Goal: Find specific page/section: Find specific page/section

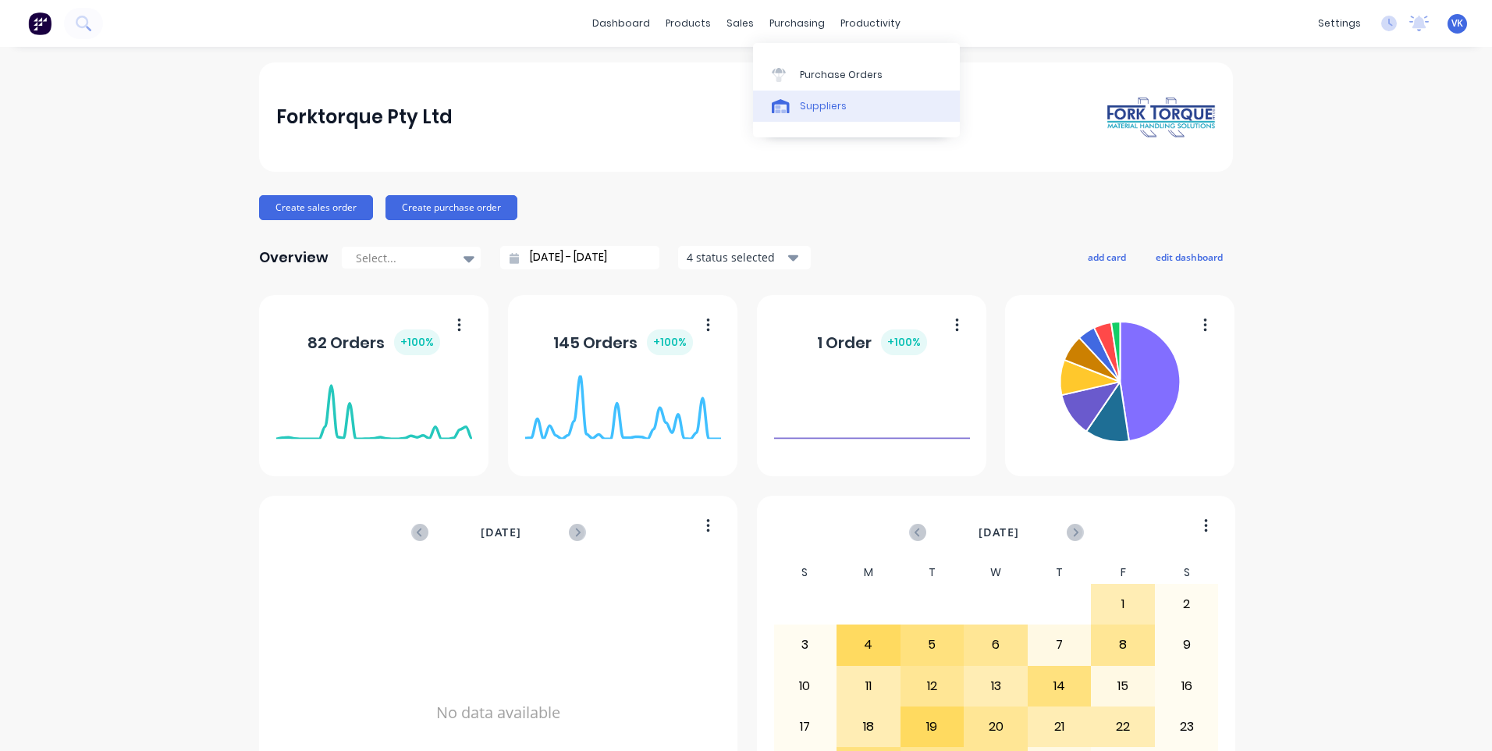
click at [790, 102] on div at bounding box center [783, 106] width 23 height 14
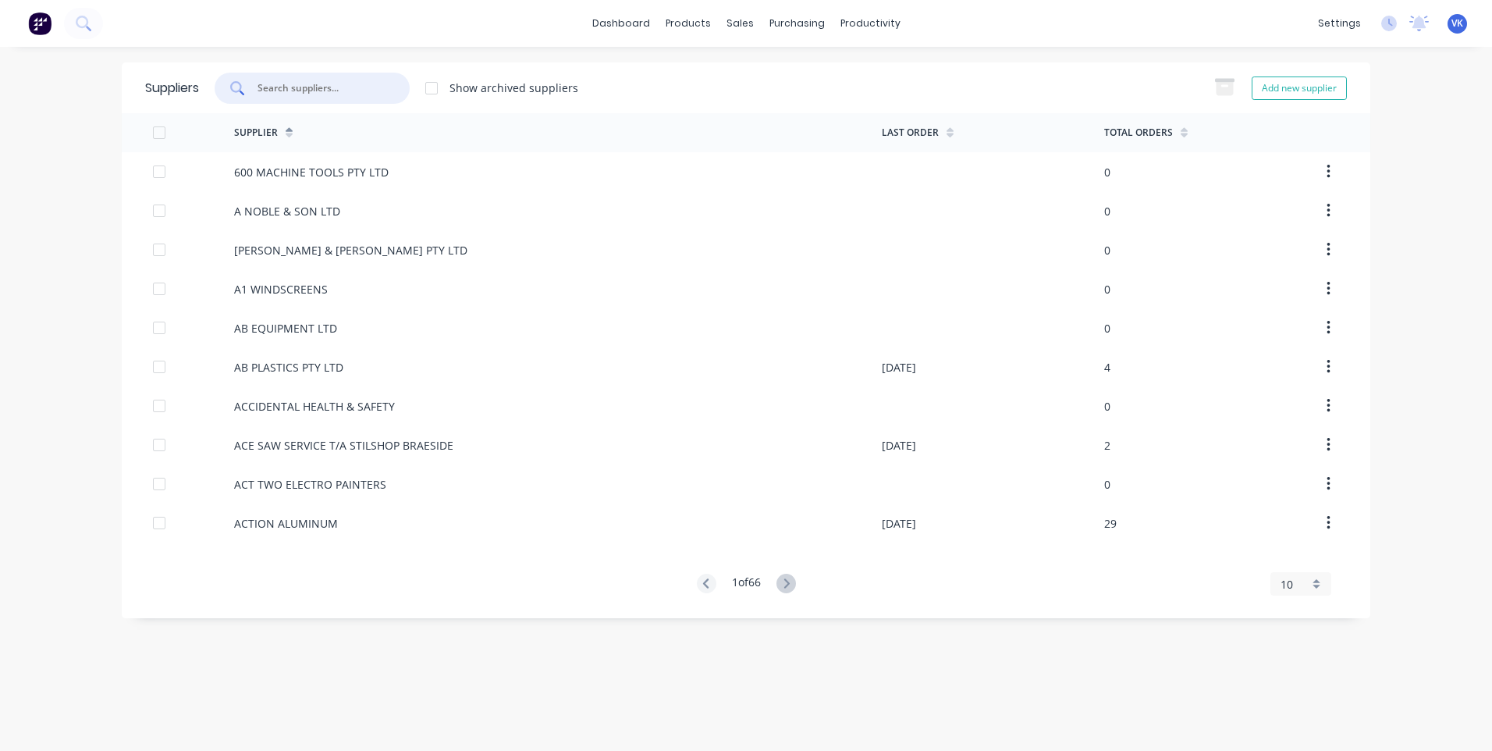
click at [305, 80] on input "text" at bounding box center [321, 88] width 130 height 16
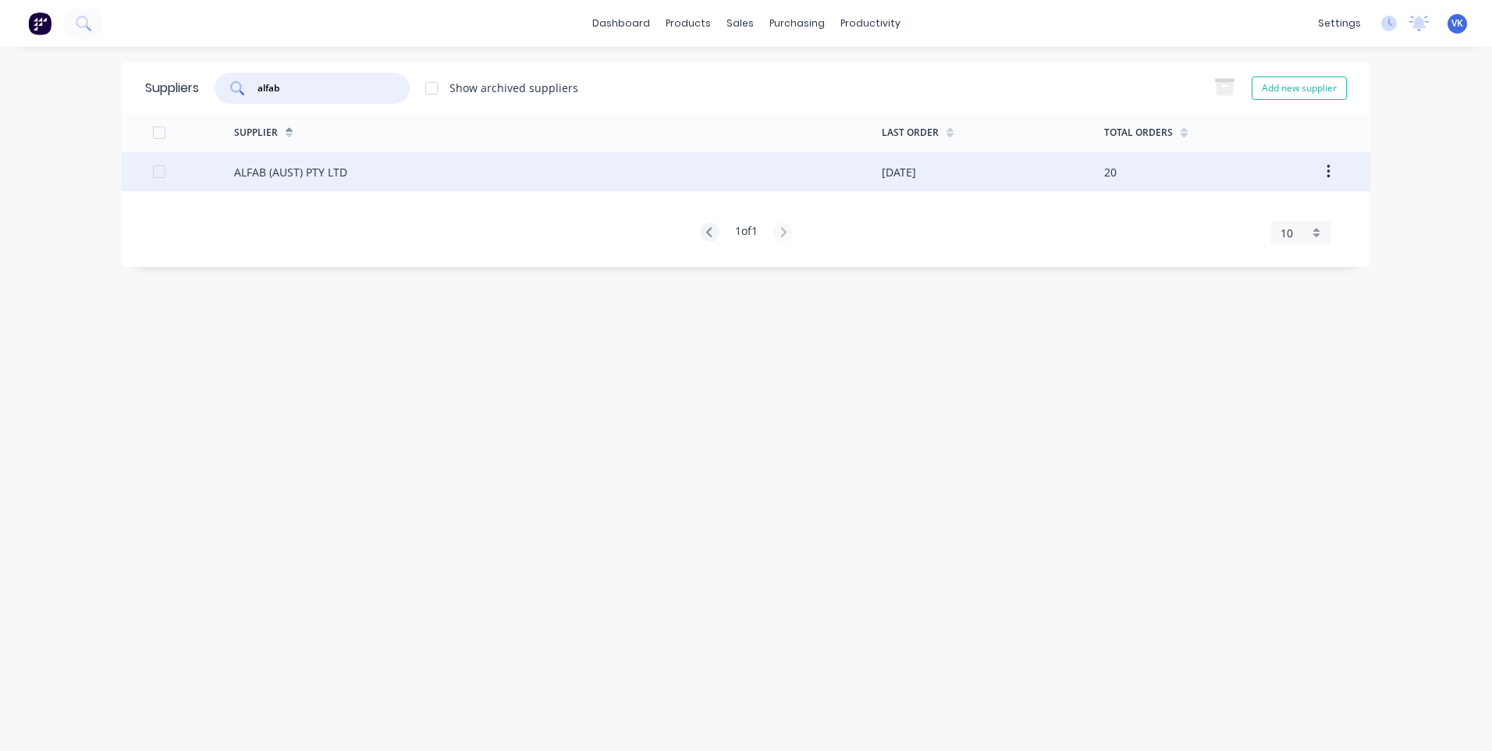
type input "alfab"
click at [318, 171] on div "ALFAB (AUST) PTY LTD" at bounding box center [290, 172] width 113 height 16
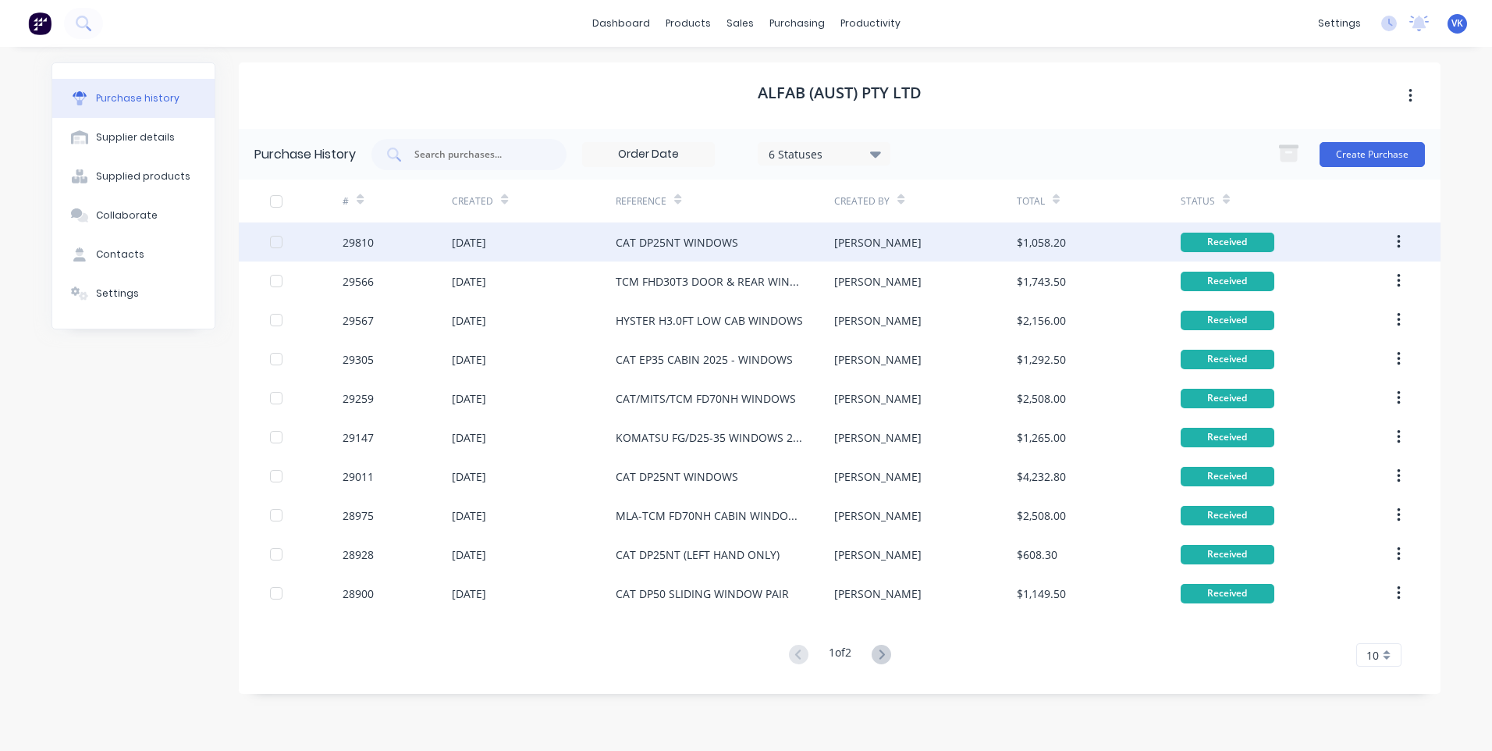
click at [717, 247] on div "CAT DP25NT WINDOWS" at bounding box center [677, 242] width 123 height 16
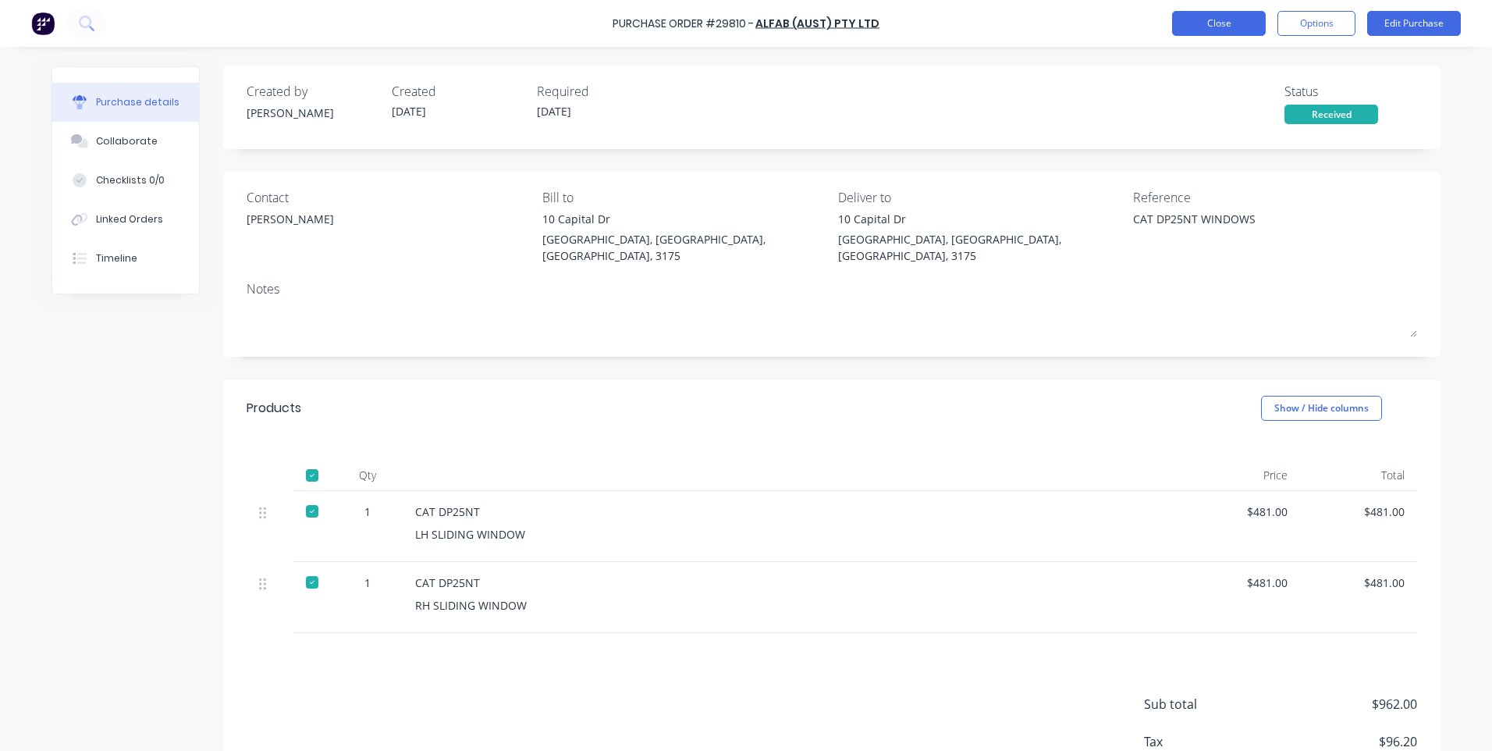
click at [1220, 20] on button "Close" at bounding box center [1219, 23] width 94 height 25
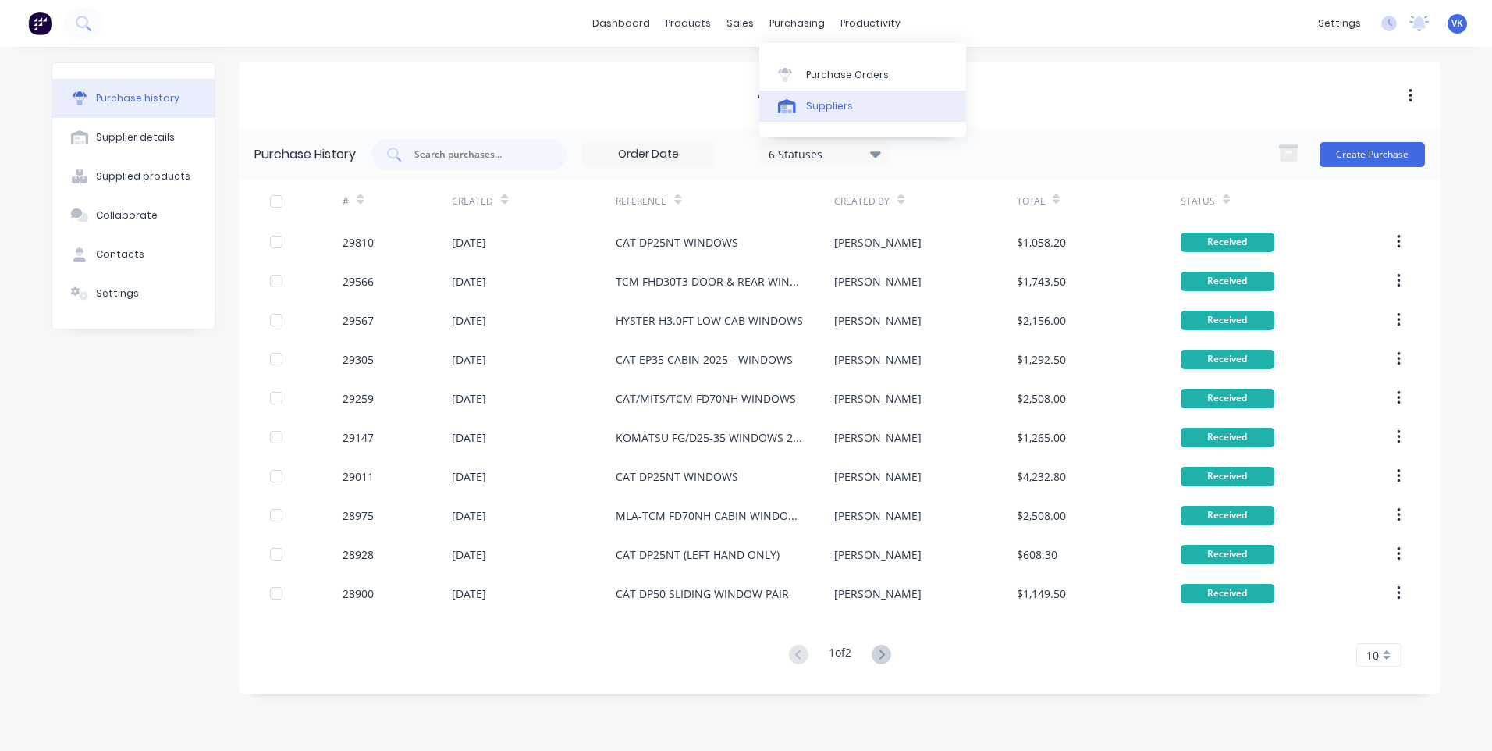
click at [826, 98] on link "Suppliers" at bounding box center [862, 106] width 207 height 31
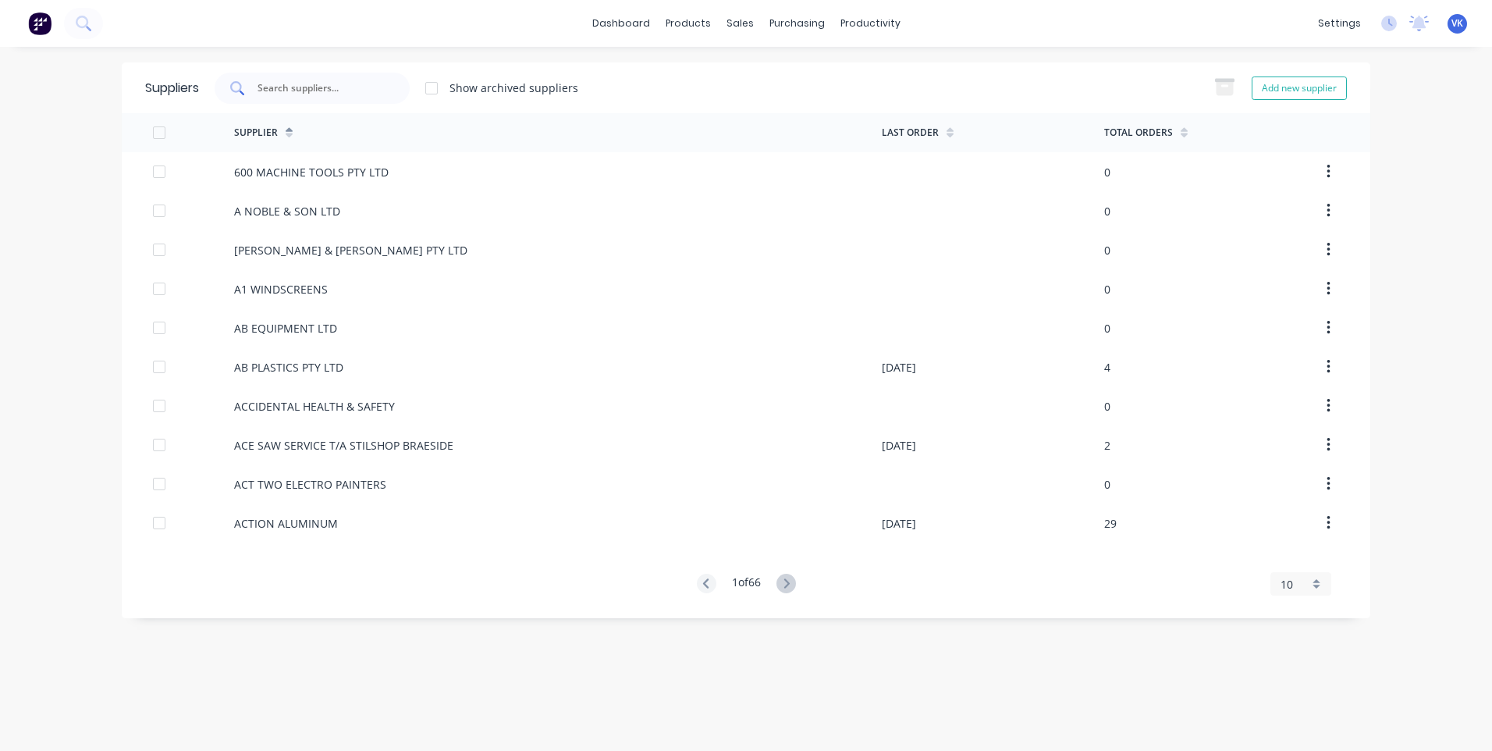
click at [360, 78] on div at bounding box center [312, 88] width 195 height 31
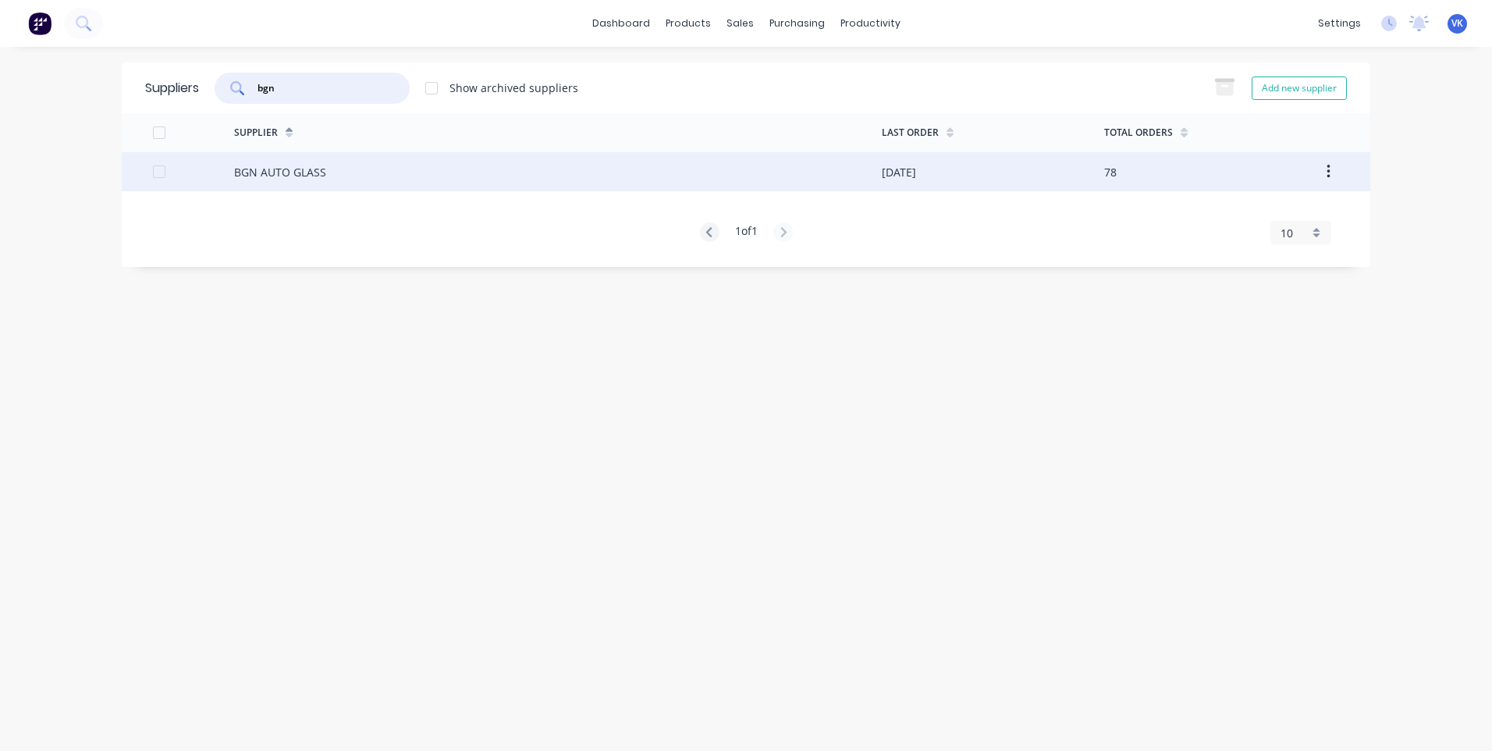
type input "bgn"
click at [477, 167] on div "BGN AUTO GLASS" at bounding box center [558, 171] width 648 height 39
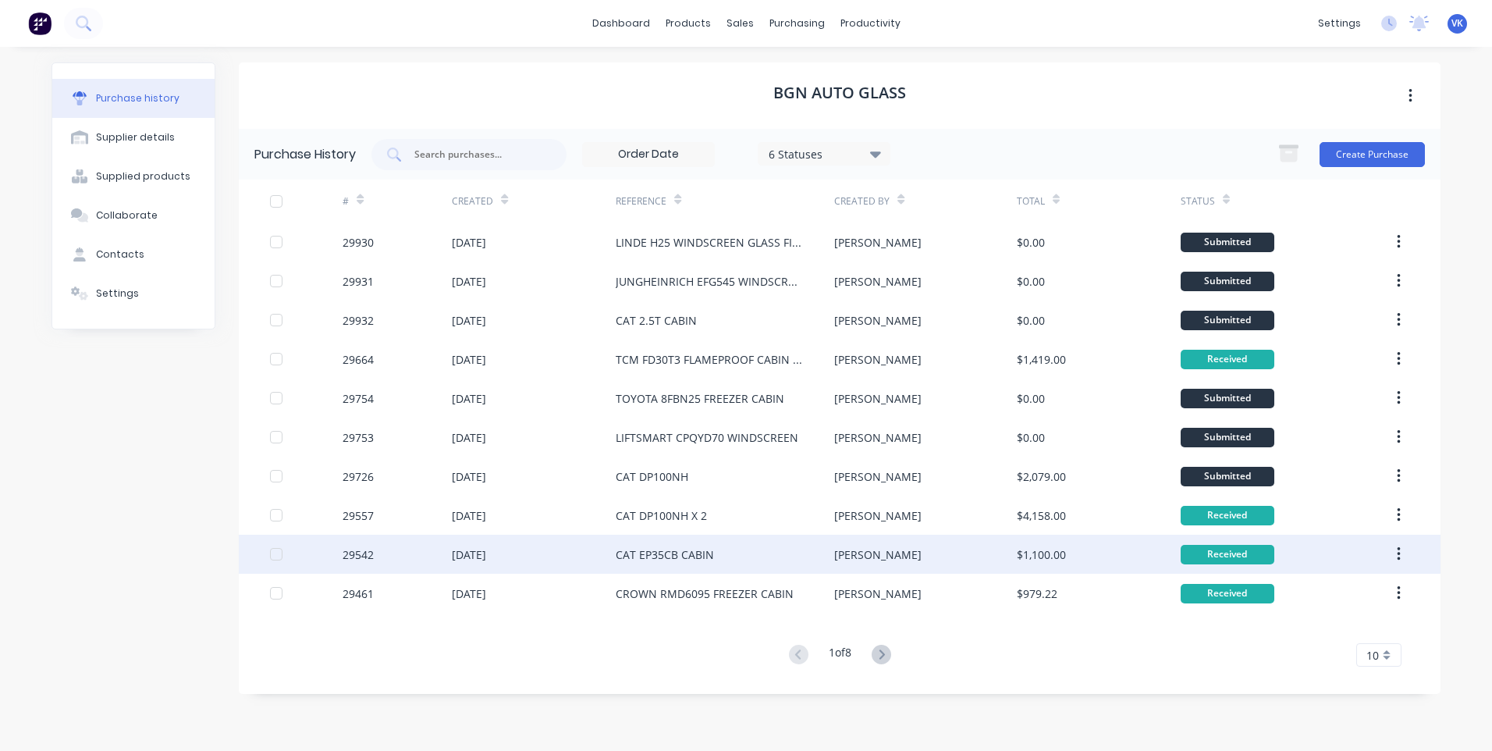
click at [890, 542] on div "[PERSON_NAME]" at bounding box center [925, 553] width 182 height 39
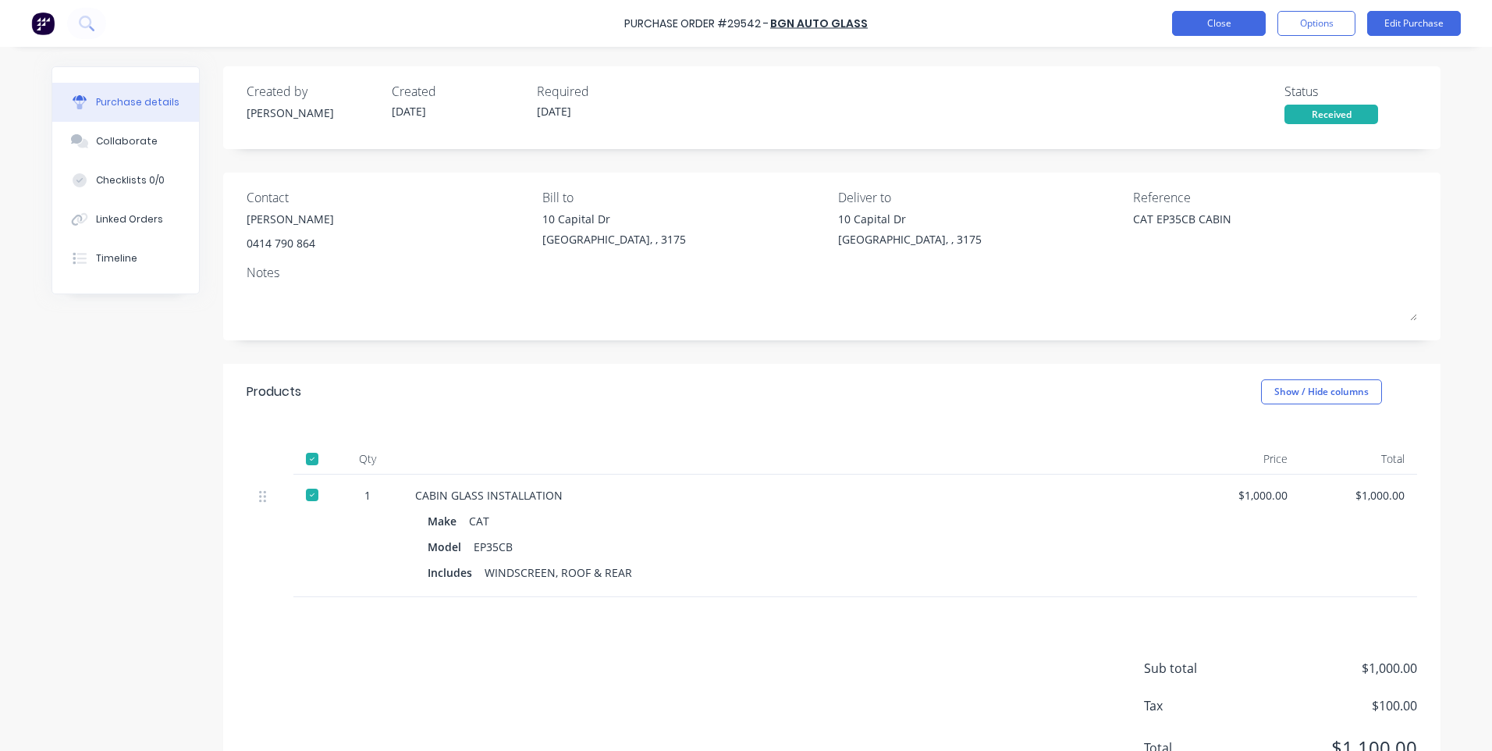
click at [1230, 27] on button "Close" at bounding box center [1219, 23] width 94 height 25
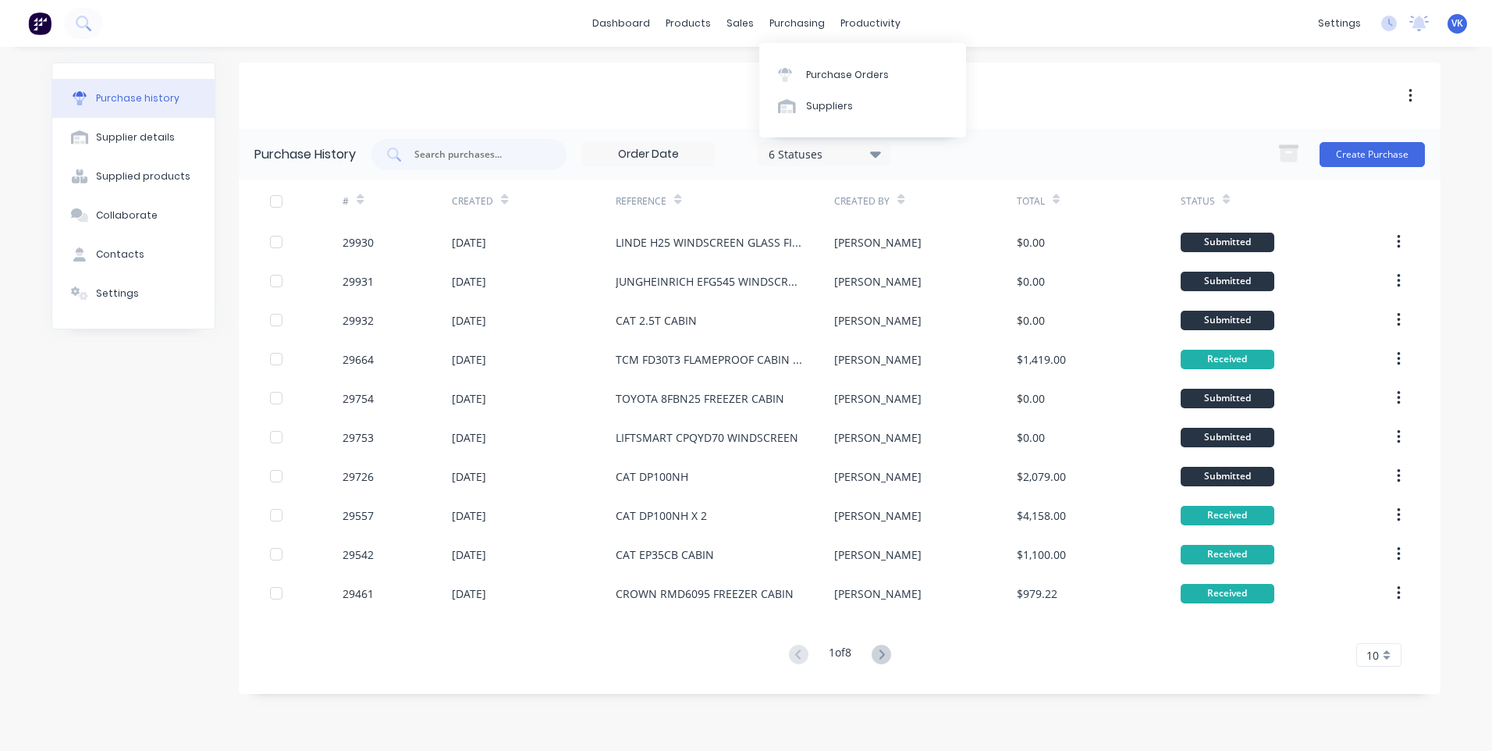
click at [1028, 103] on div "BGN AUTO GLASS" at bounding box center [840, 95] width 1202 height 66
click at [888, 652] on icon at bounding box center [882, 655] width 20 height 20
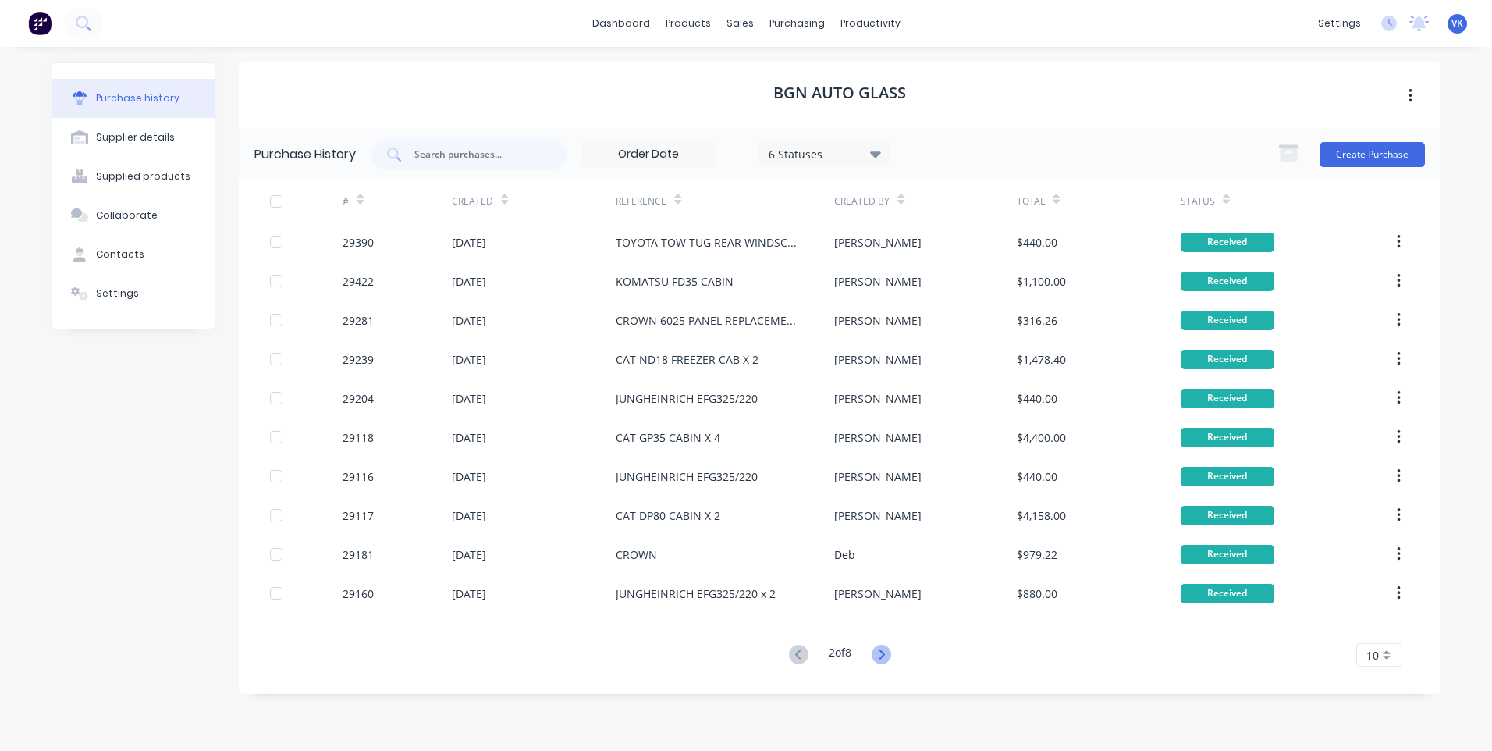
click at [882, 652] on icon at bounding box center [882, 655] width 20 height 20
click at [815, 637] on div "# Created Reference Created By Total Status 29006 [DATE] JUNGHEINRICH EFG325/22…" at bounding box center [840, 422] width 1202 height 487
click at [794, 613] on div "# Created Reference Created By Total Status 29006 [DATE] JUNGHEINRICH EFG325/22…" at bounding box center [840, 422] width 1202 height 487
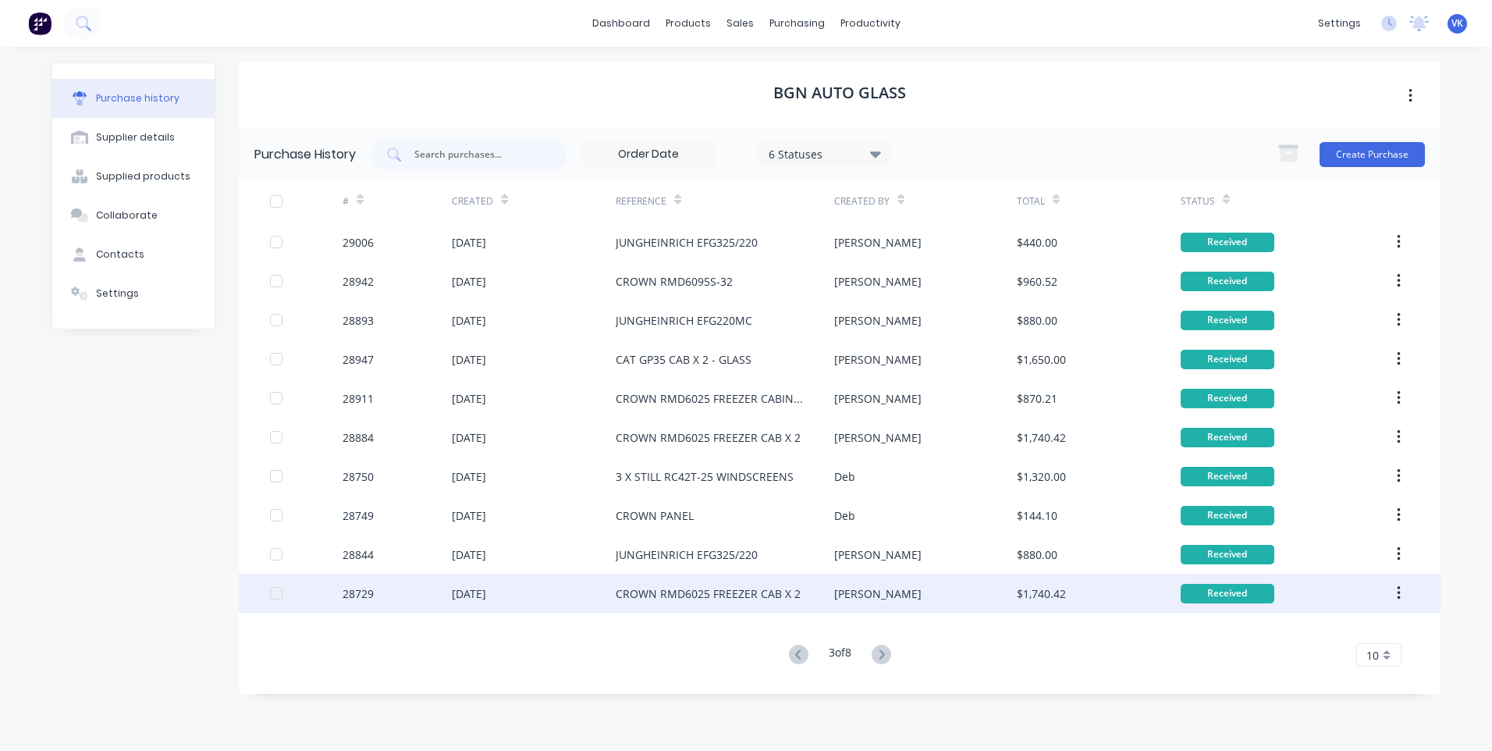
click at [797, 595] on div "CROWN RMD6025 FREEZER CAB X 2" at bounding box center [725, 593] width 218 height 39
type textarea "x"
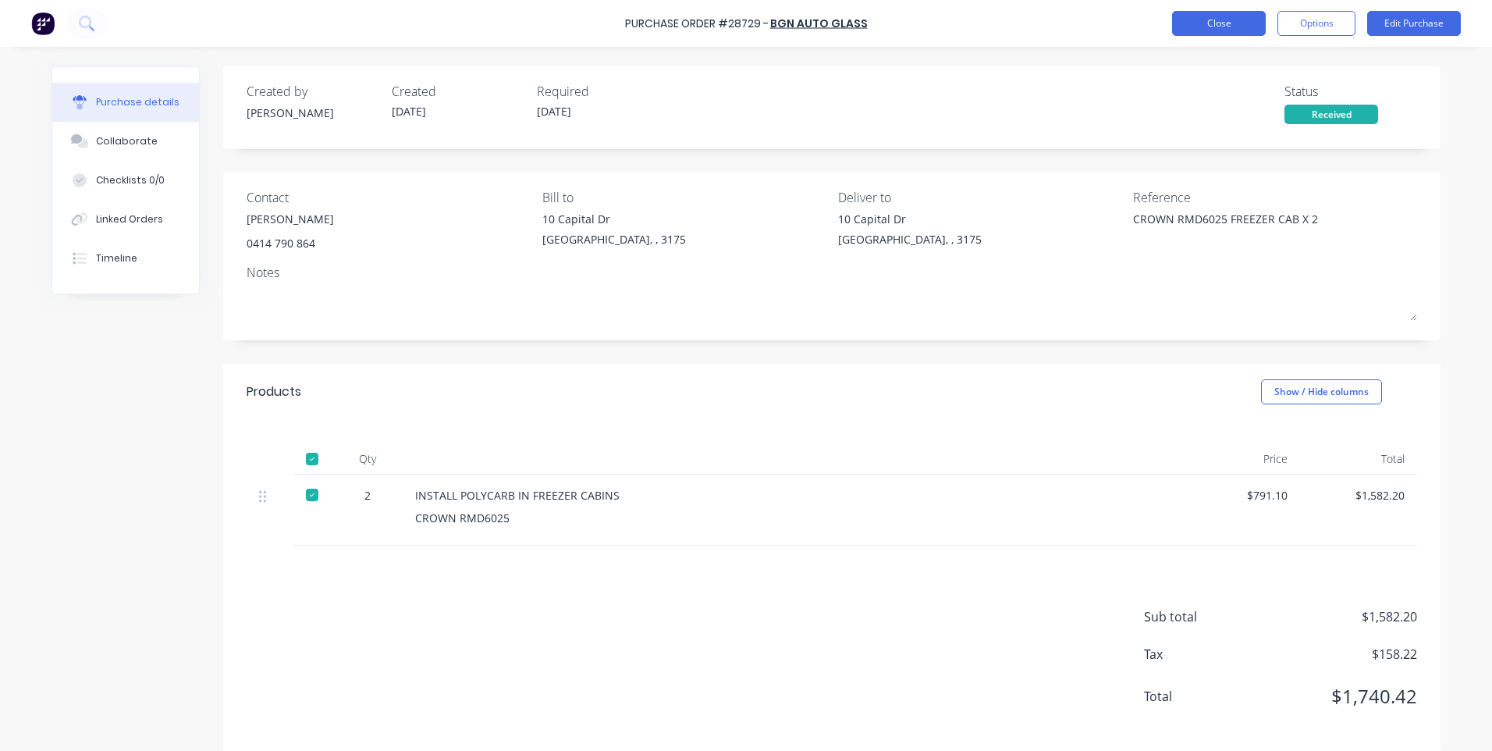
click at [1189, 28] on button "Close" at bounding box center [1219, 23] width 94 height 25
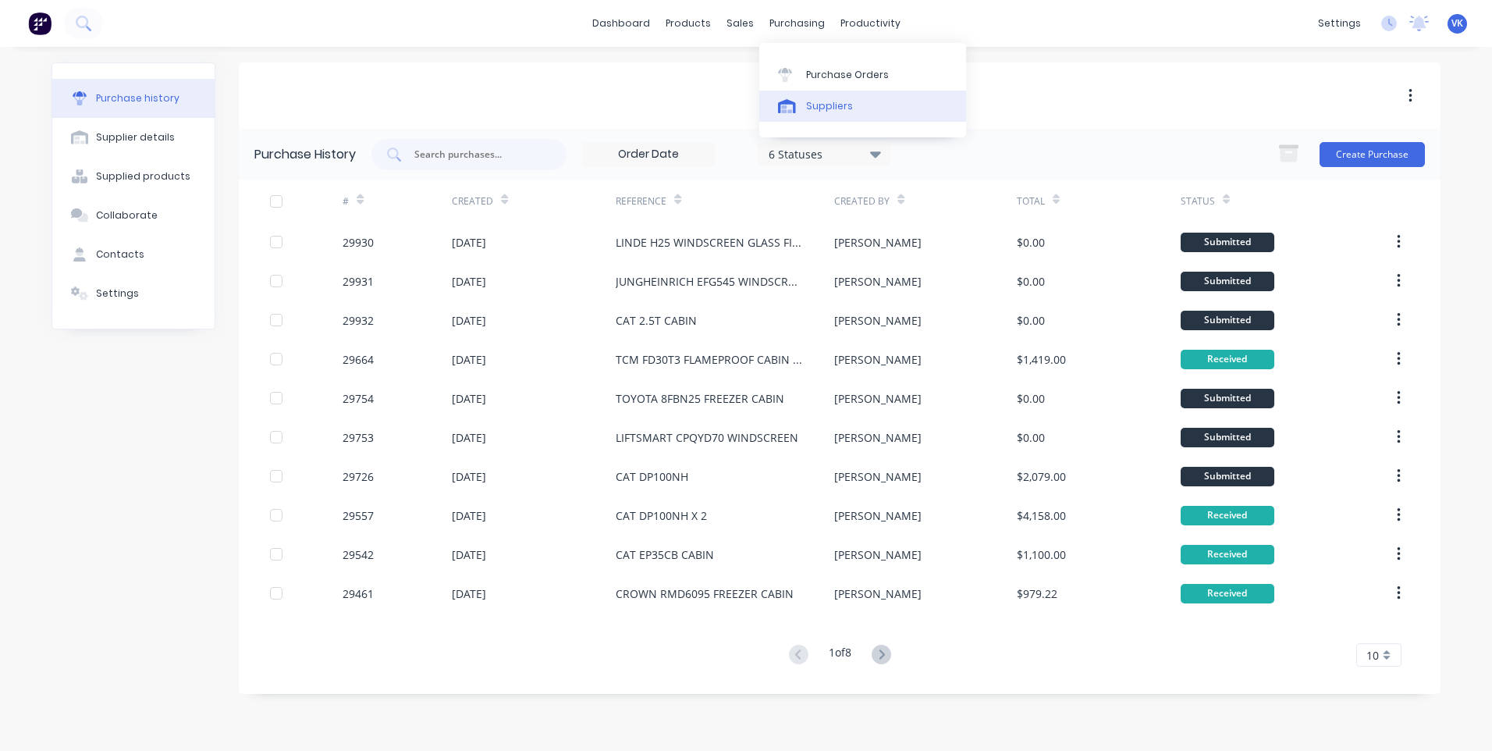
click at [854, 99] on link "Suppliers" at bounding box center [862, 106] width 207 height 31
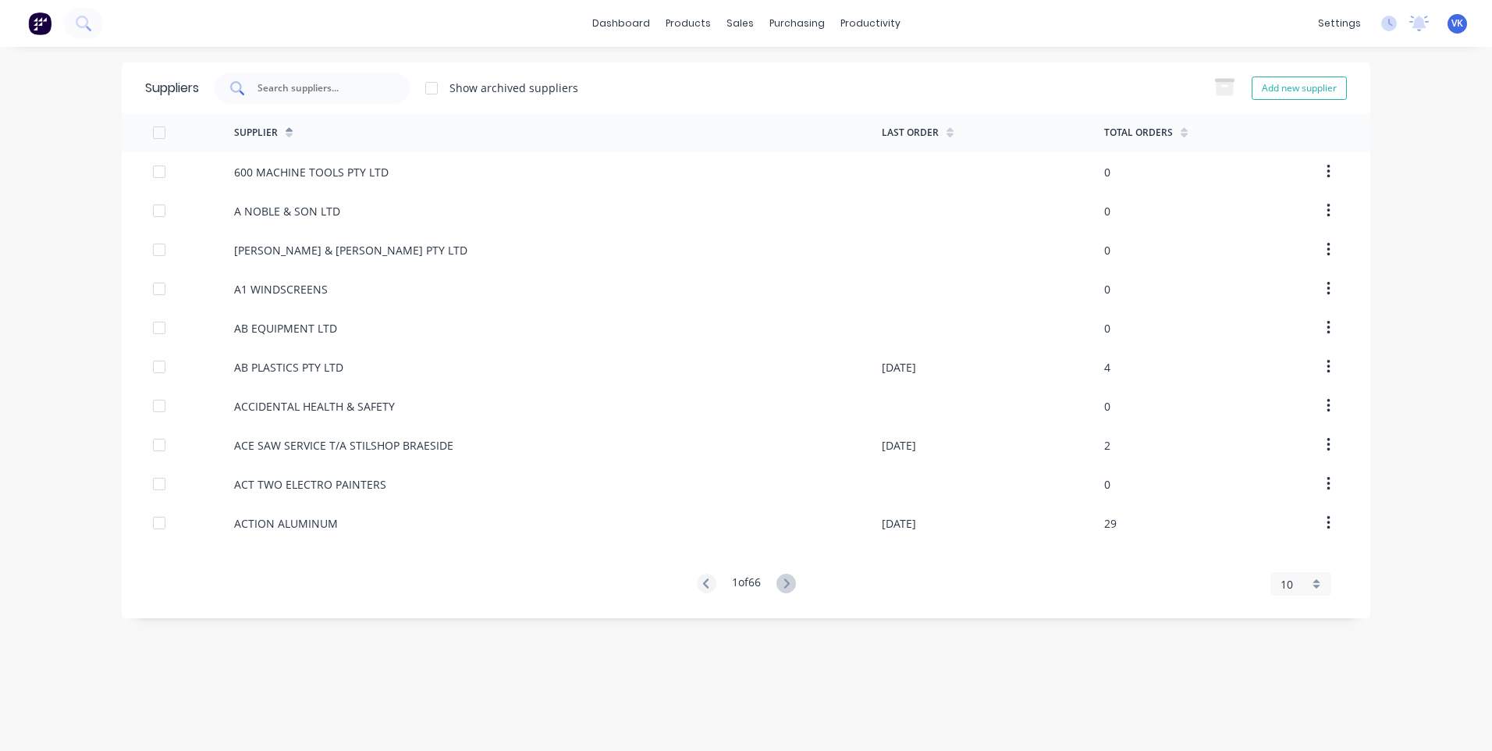
click at [368, 73] on div at bounding box center [312, 88] width 195 height 31
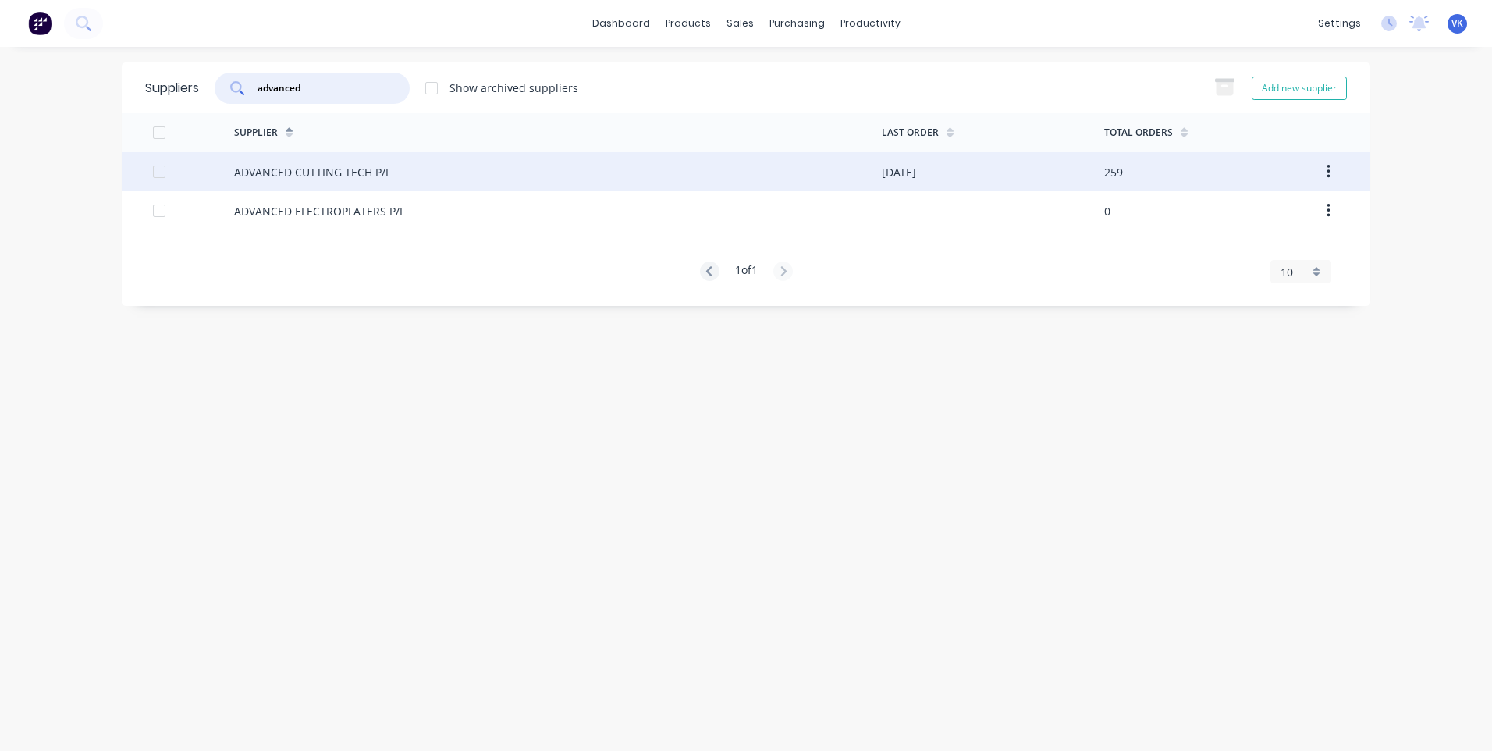
type input "advanced"
click at [417, 175] on div "ADVANCED CUTTING TECH P/L" at bounding box center [558, 171] width 648 height 39
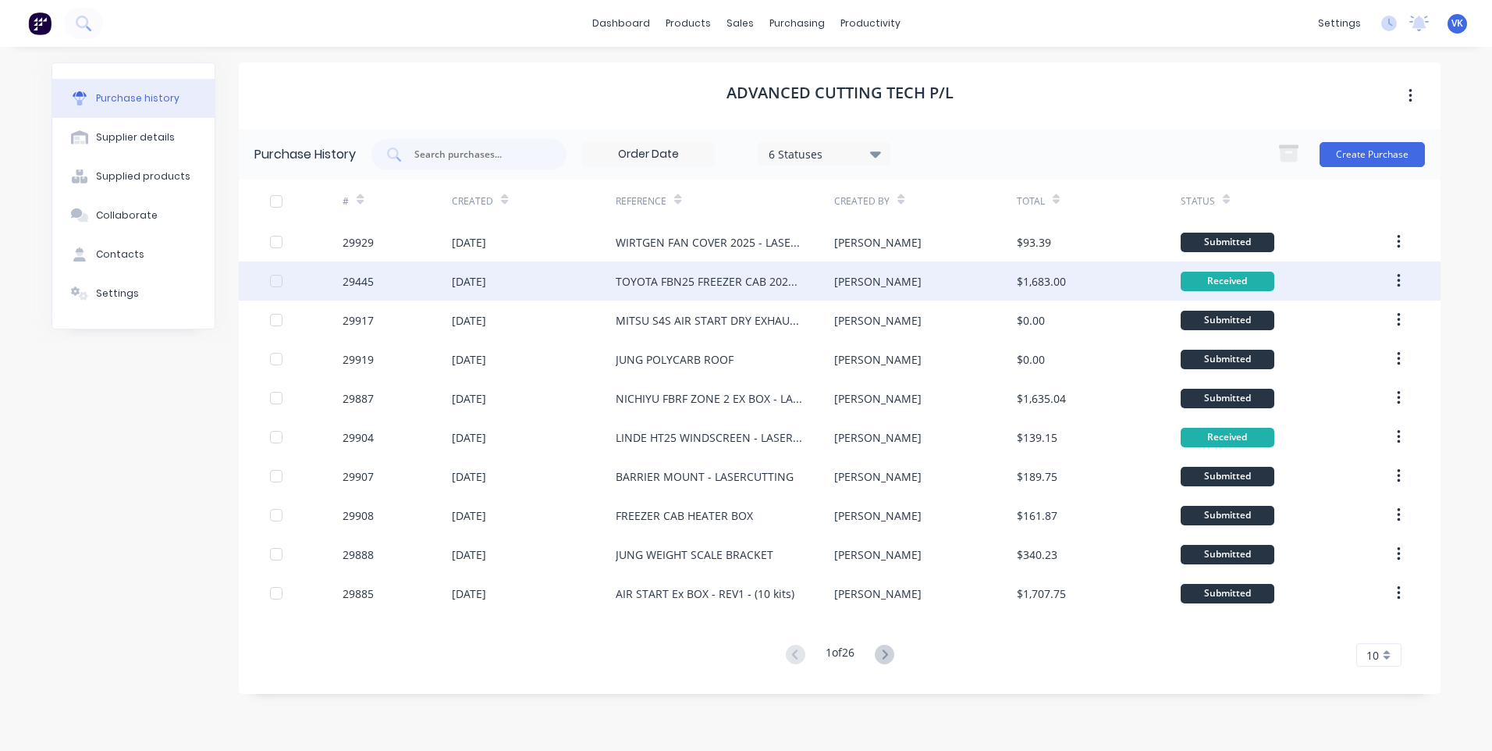
click at [701, 273] on div "TOYOTA FBN25 FREEZER CAB 2025 - LASERCUTTING" at bounding box center [709, 281] width 187 height 16
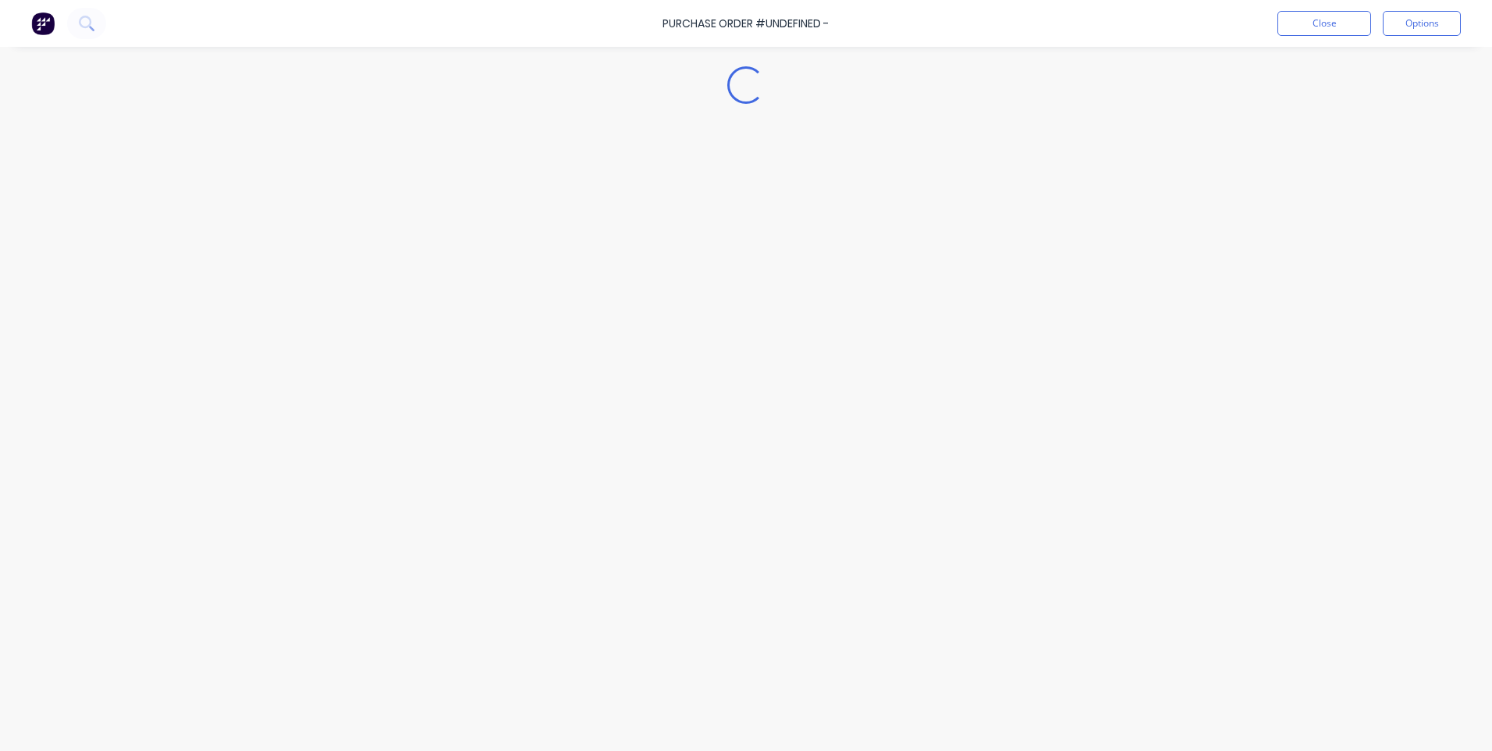
type textarea "x"
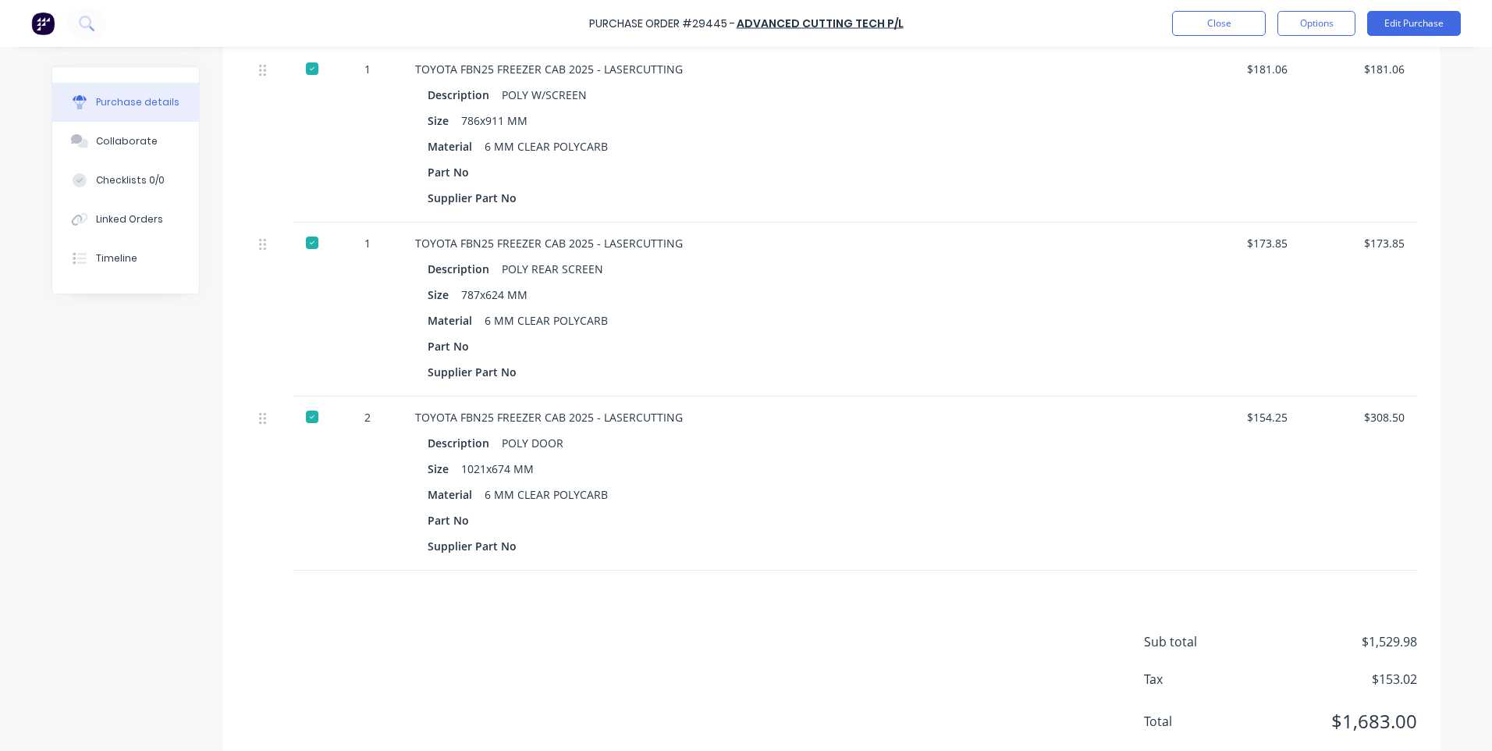
scroll to position [1658, 0]
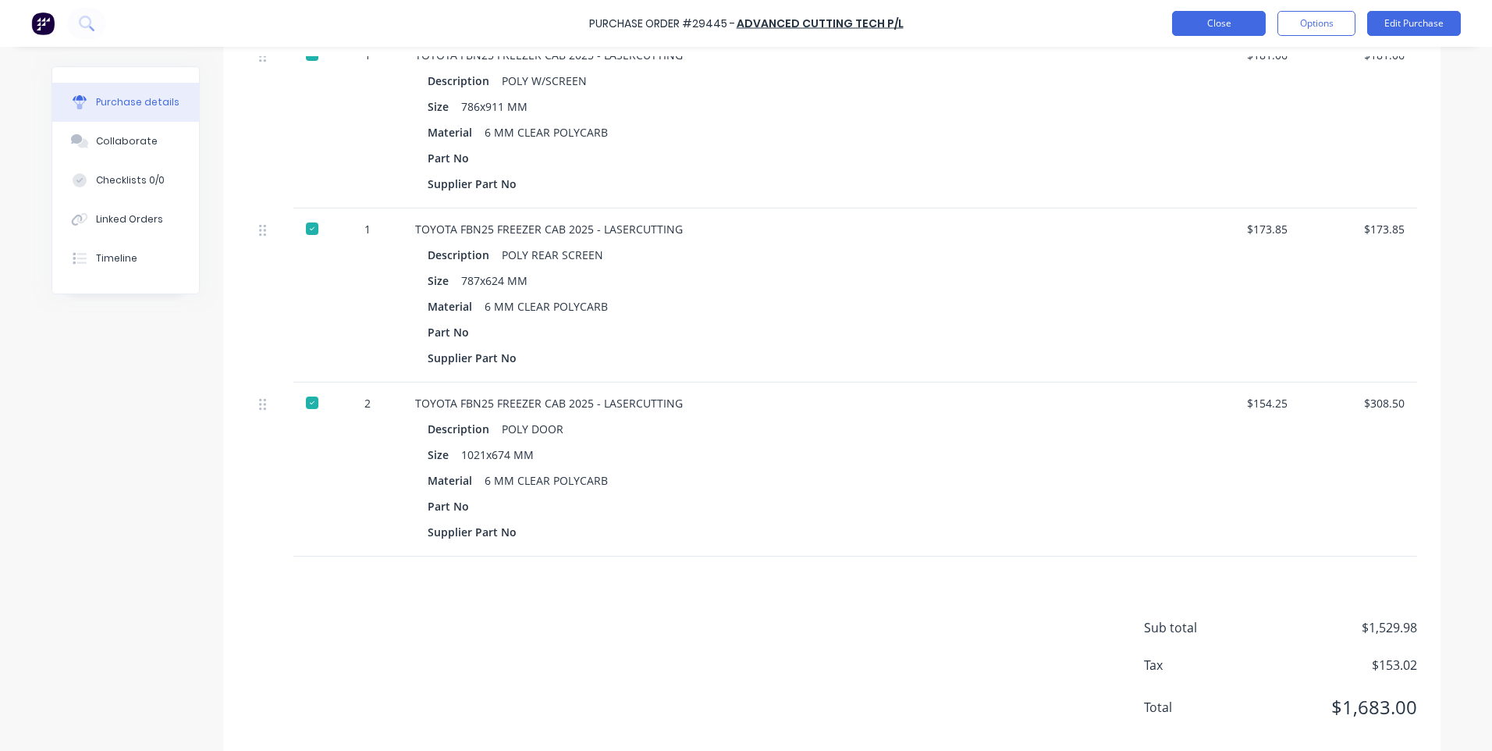
click at [1213, 23] on button "Close" at bounding box center [1219, 23] width 94 height 25
